Goal: Task Accomplishment & Management: Manage account settings

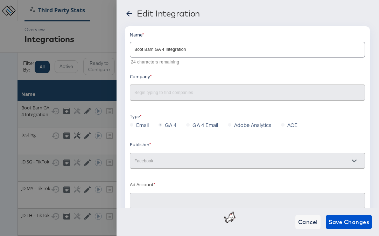
type input "Boot Barn Primary: (ACT: 68627388)"
type input "Boot Barn"
click at [66, 56] on div at bounding box center [189, 118] width 379 height 236
click at [65, 15] on div at bounding box center [189, 118] width 379 height 236
click at [301, 222] on span "Cancel" at bounding box center [308, 222] width 20 height 10
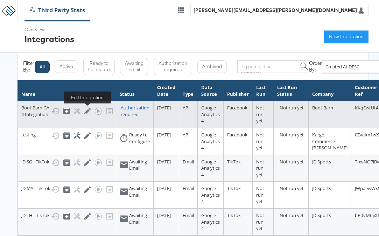
click at [85, 112] on icon at bounding box center [87, 110] width 7 height 7
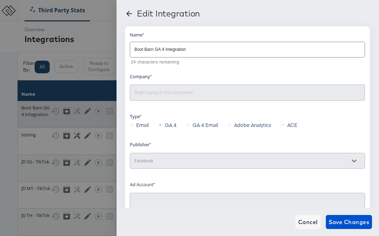
type input "Boot Barn Primary: (ACT: 68627388)"
type input "Boot Barn"
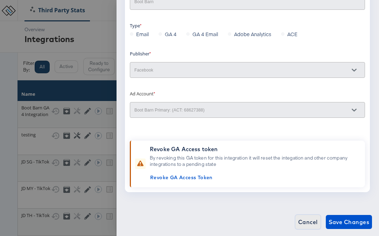
click at [312, 218] on span "Cancel" at bounding box center [308, 222] width 20 height 10
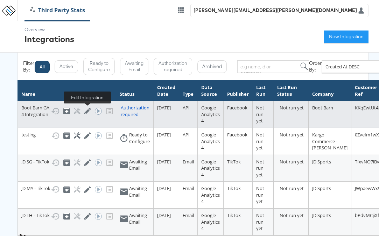
click at [90, 111] on icon at bounding box center [87, 110] width 7 height 7
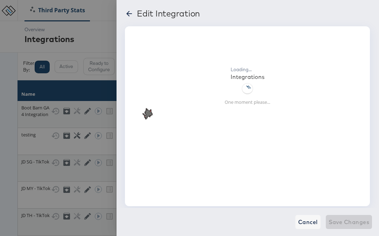
click at [131, 12] on icon at bounding box center [129, 13] width 8 height 8
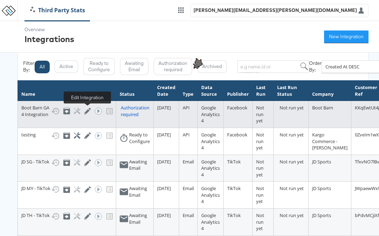
click at [89, 110] on icon at bounding box center [87, 110] width 7 height 7
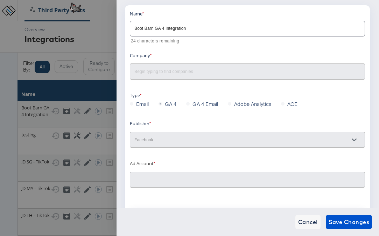
scroll to position [20, 0]
click at [201, 66] on div at bounding box center [247, 72] width 235 height 16
click at [91, 66] on div at bounding box center [189, 118] width 379 height 236
click at [305, 224] on span "Cancel" at bounding box center [308, 222] width 20 height 10
